Goal: Task Accomplishment & Management: Manage account settings

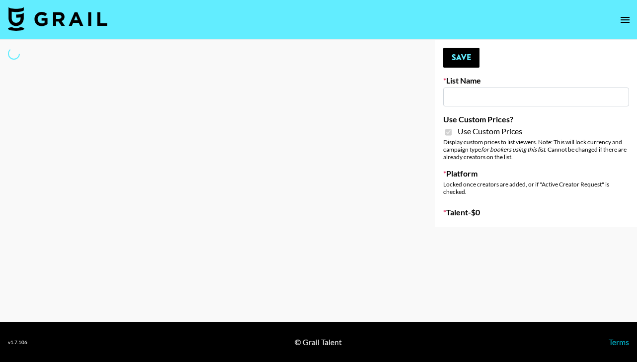
type input "HaruHaru Wonder 15/10"
checkbox input "true"
select select "Brand"
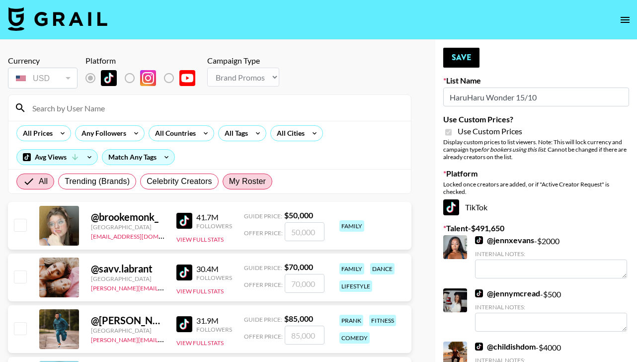
click at [243, 186] on span "My Roster" at bounding box center [247, 181] width 37 height 12
click at [229, 181] on input "My Roster" at bounding box center [229, 181] width 0 height 0
radio input "true"
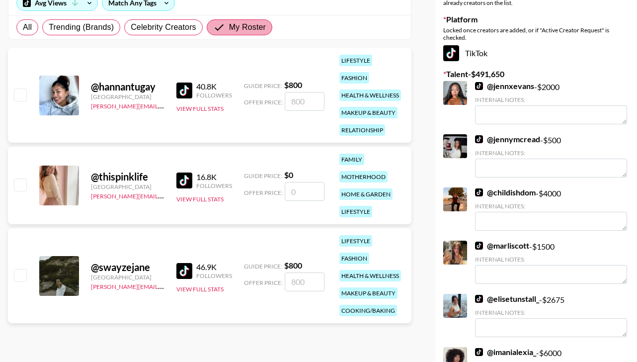
scroll to position [173, 0]
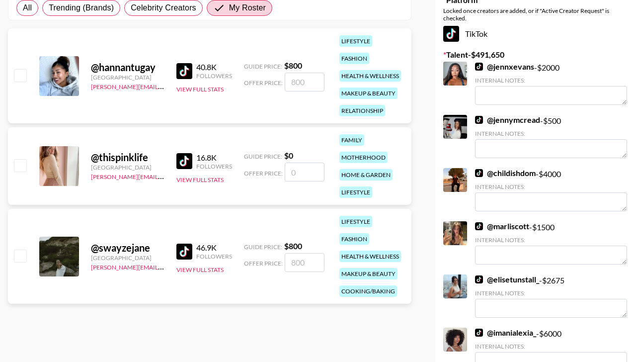
click at [22, 254] on input "checkbox" at bounding box center [20, 255] width 12 height 12
checkbox input "true"
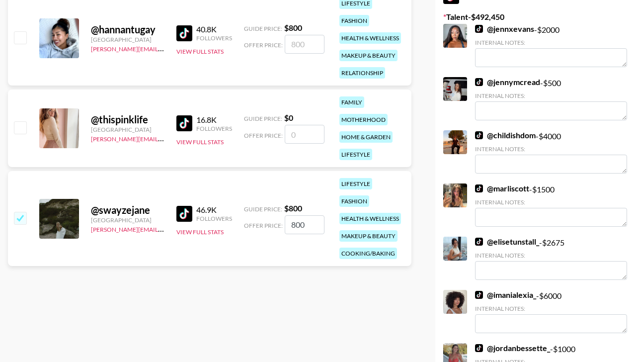
scroll to position [208, 0]
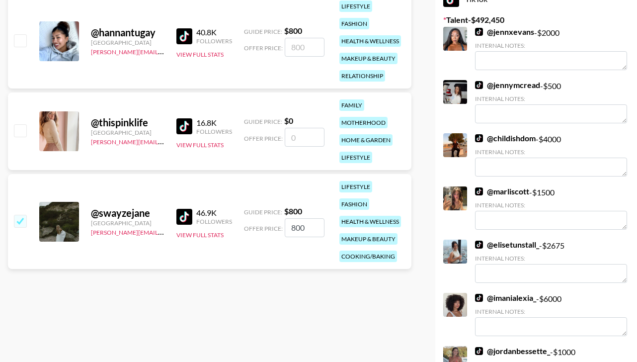
click at [312, 232] on input "800" at bounding box center [305, 227] width 40 height 19
type input "8"
checkbox input "false"
type input "60"
checkbox input "true"
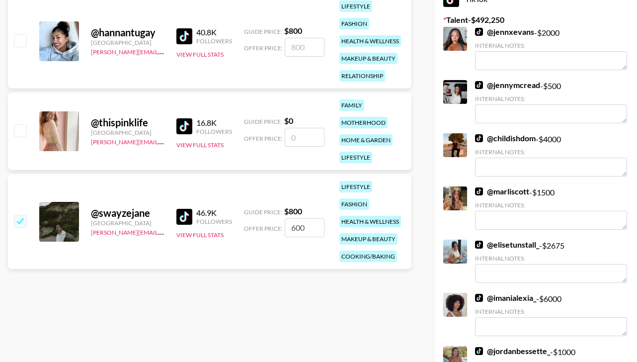
type input "600"
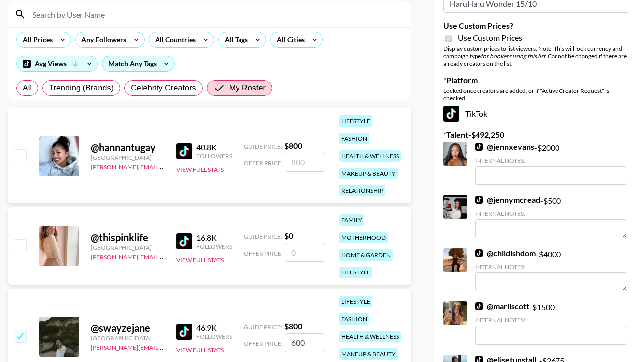
scroll to position [0, 0]
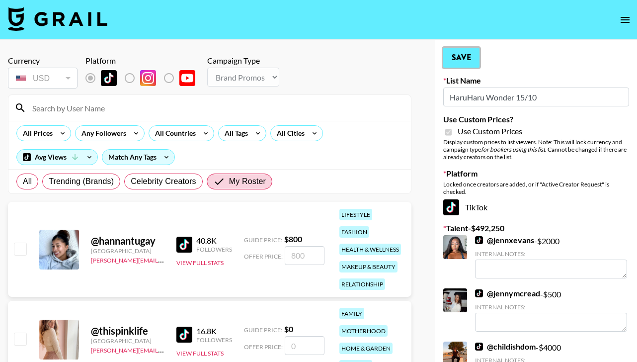
click at [465, 60] on button "Save" at bounding box center [461, 58] width 36 height 20
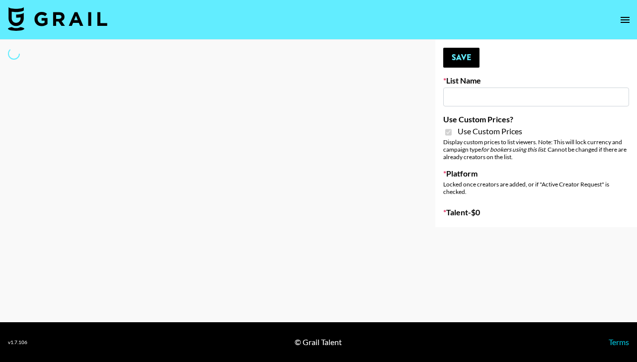
type input "Walmart Fashion"
checkbox input "true"
select select "Brand"
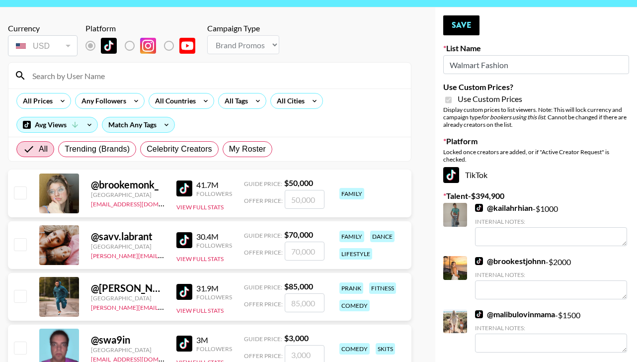
scroll to position [26, 0]
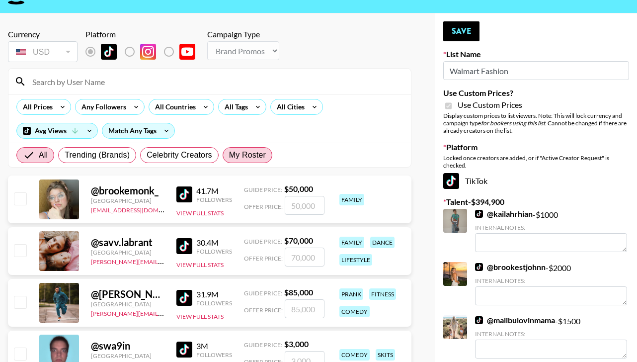
click at [262, 158] on span "My Roster" at bounding box center [247, 155] width 37 height 12
click at [229, 155] on input "My Roster" at bounding box center [229, 155] width 0 height 0
radio input "true"
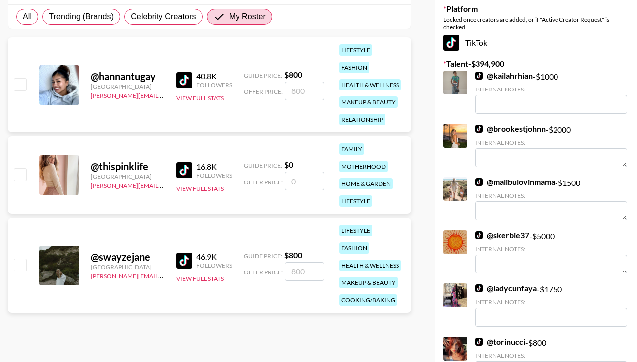
scroll to position [166, 0]
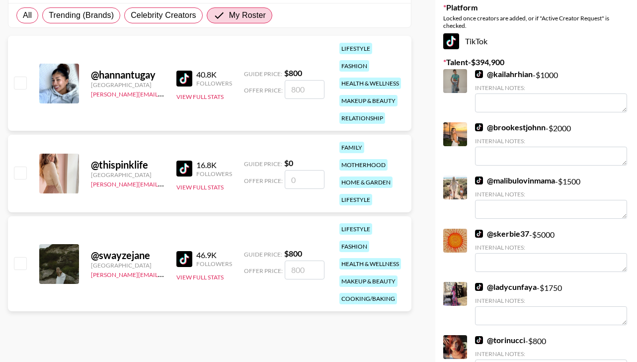
click at [14, 263] on input "checkbox" at bounding box center [20, 263] width 12 height 12
checkbox input "true"
click at [313, 269] on input "800" at bounding box center [305, 269] width 40 height 19
type input "8"
checkbox input "false"
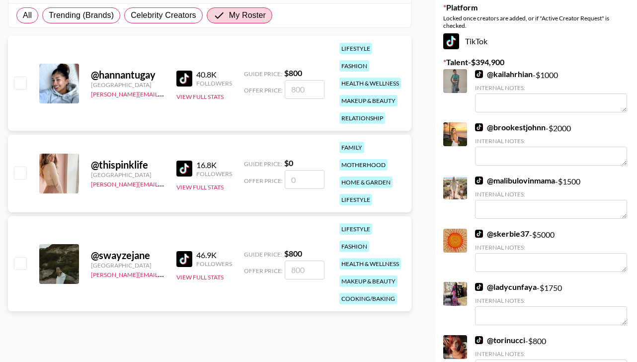
type input "6"
checkbox input "true"
type input "600"
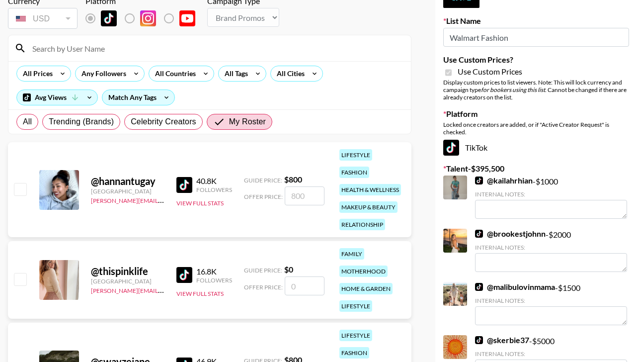
scroll to position [0, 0]
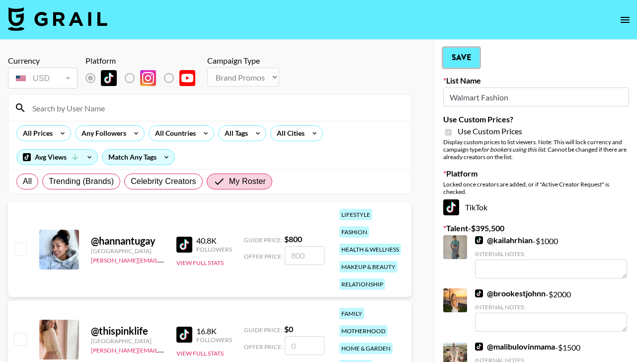
click at [460, 63] on button "Save" at bounding box center [461, 58] width 36 height 20
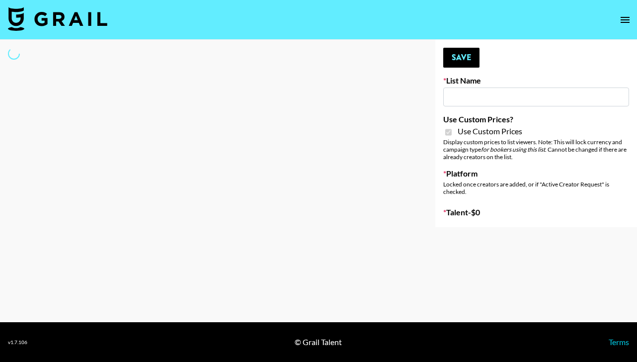
type input "Hot Chocolate Brand - US"
checkbox input "true"
select select "Brand"
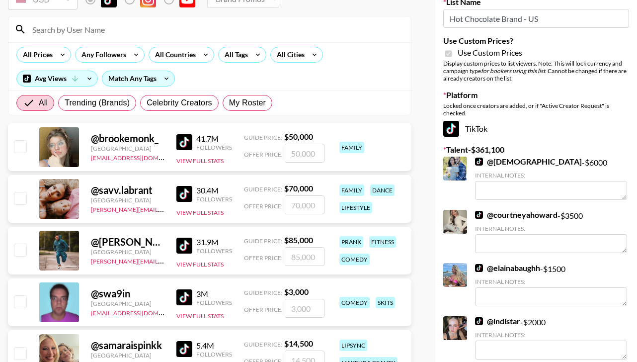
scroll to position [84, 0]
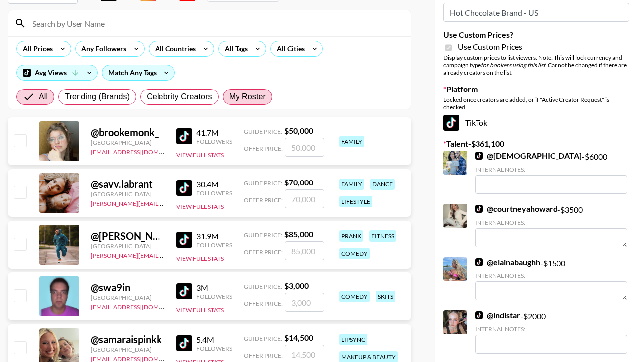
click at [230, 99] on span "My Roster" at bounding box center [247, 97] width 37 height 12
click at [229, 97] on input "My Roster" at bounding box center [229, 97] width 0 height 0
radio input "true"
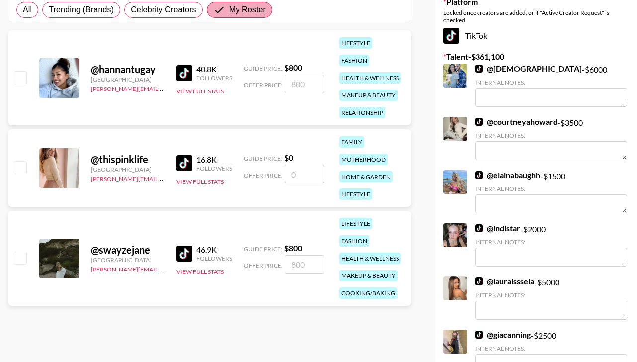
scroll to position [245, 0]
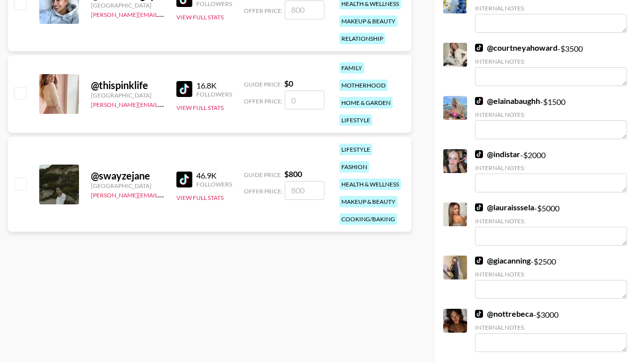
click at [311, 188] on input "number" at bounding box center [305, 190] width 40 height 19
type input "6"
checkbox input "true"
type input "600"
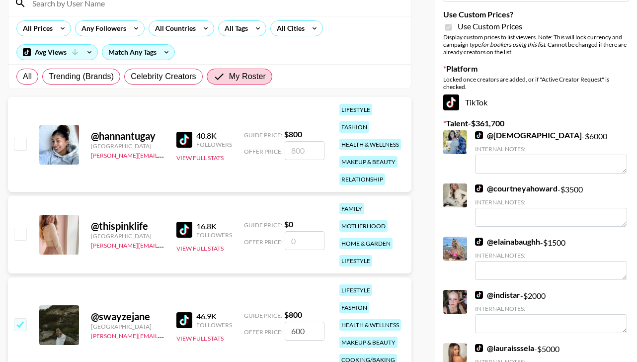
scroll to position [0, 0]
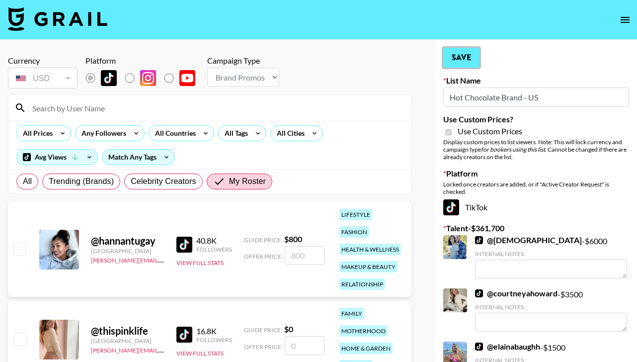
click at [456, 64] on button "Save" at bounding box center [461, 58] width 36 height 20
